Goal: Transaction & Acquisition: Subscribe to service/newsletter

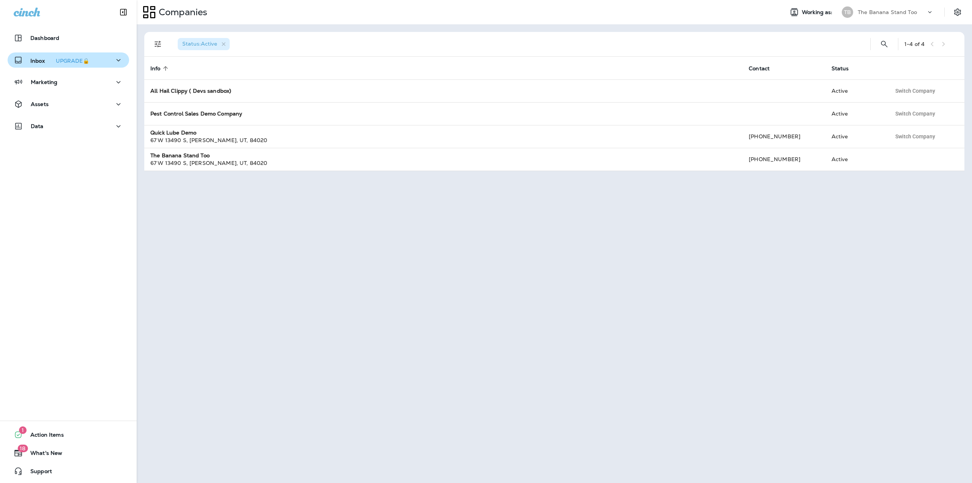
click at [30, 57] on p "Inbox UPGRADE🔒" at bounding box center [61, 60] width 62 height 8
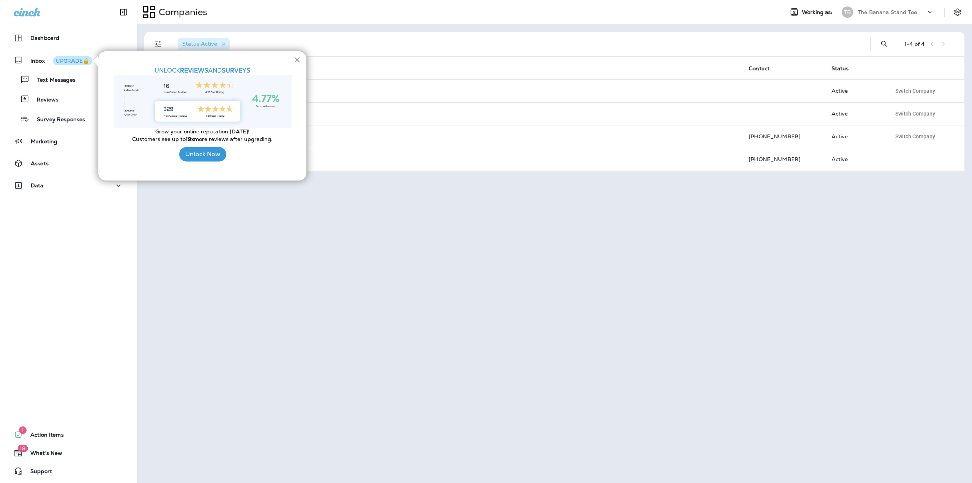
click at [191, 161] on div "Unlock Now" at bounding box center [202, 154] width 47 height 22
click at [192, 154] on button "Unlock Now" at bounding box center [202, 154] width 47 height 14
click at [197, 155] on button "Unlock Now" at bounding box center [202, 154] width 47 height 14
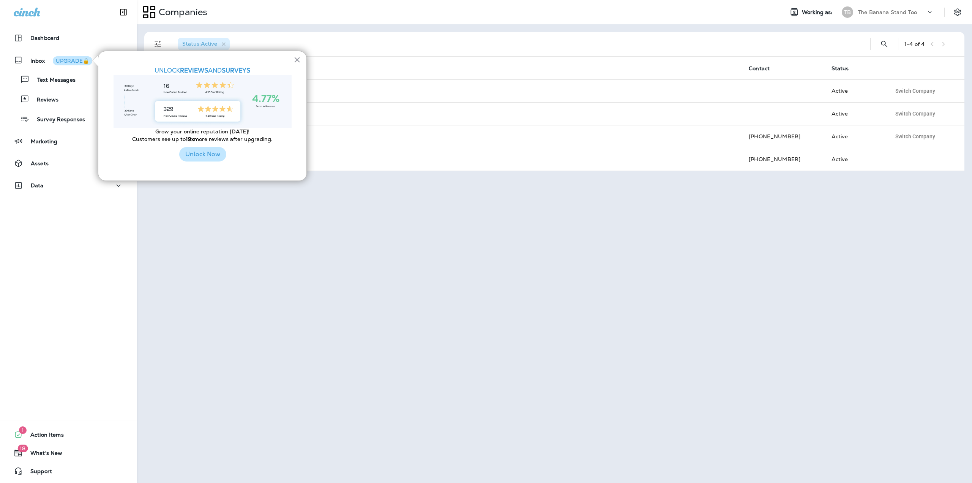
click at [197, 155] on button "Unlock Now" at bounding box center [202, 154] width 47 height 14
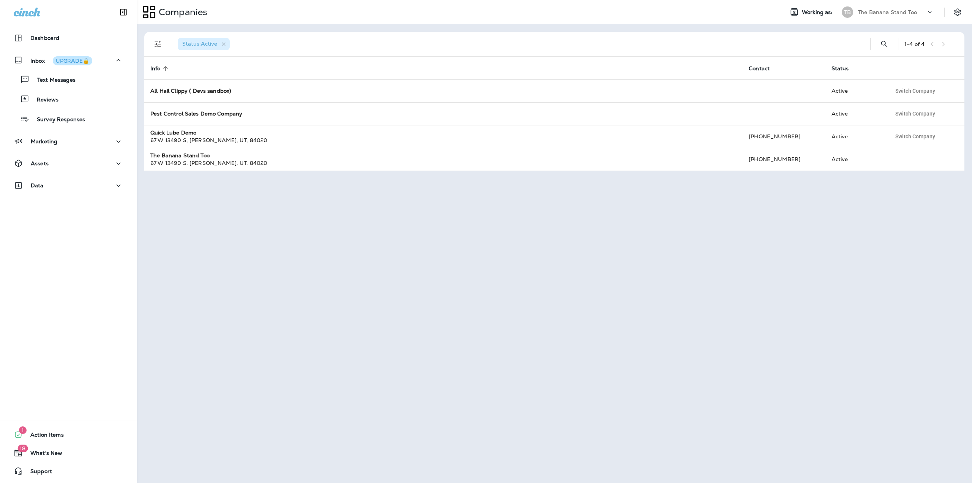
click at [868, 16] on div "The Banana Stand Too" at bounding box center [892, 11] width 68 height 11
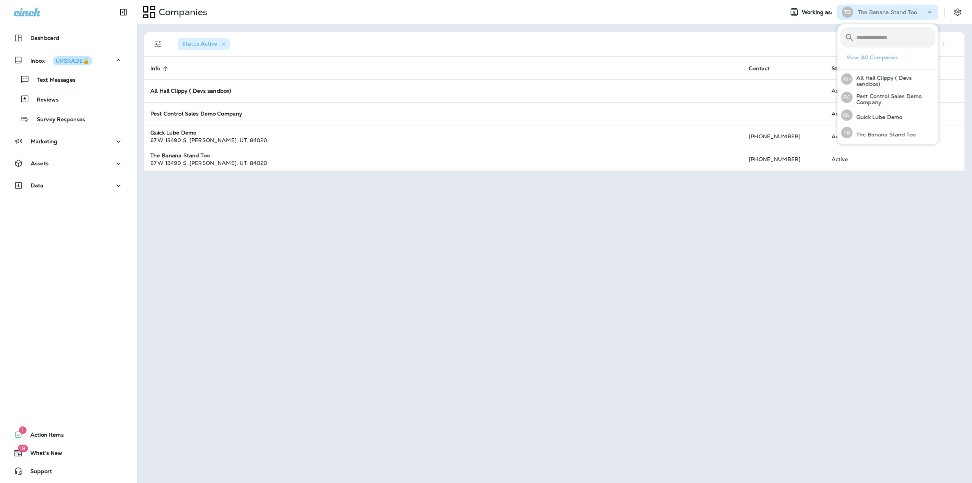
click at [262, 221] on div "Status : Active 1 - 4 of 4 Info sorted ascending Contact Status All Hail Clippy…" at bounding box center [555, 253] width 836 height 458
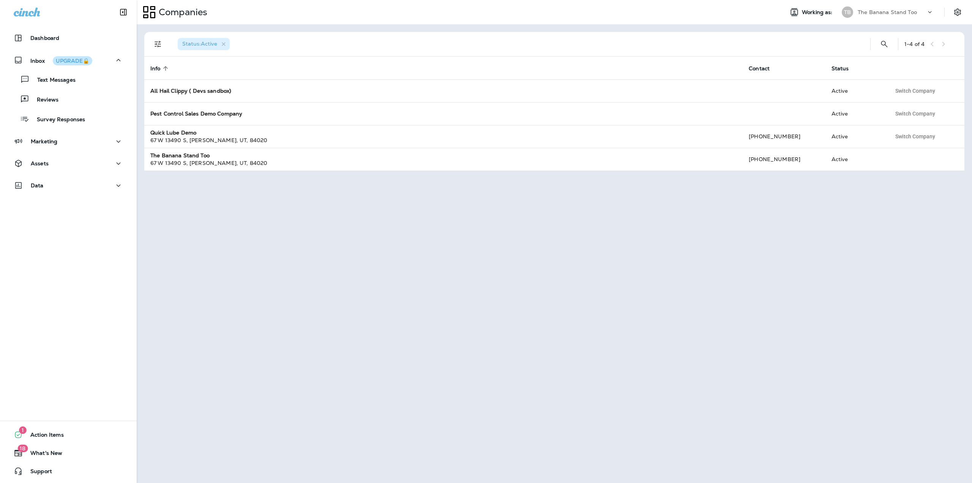
click at [282, 244] on div "Status : Active 1 - 4 of 4 Info sorted ascending Contact Status All Hail Clippy…" at bounding box center [555, 253] width 836 height 458
